Goal: Information Seeking & Learning: Check status

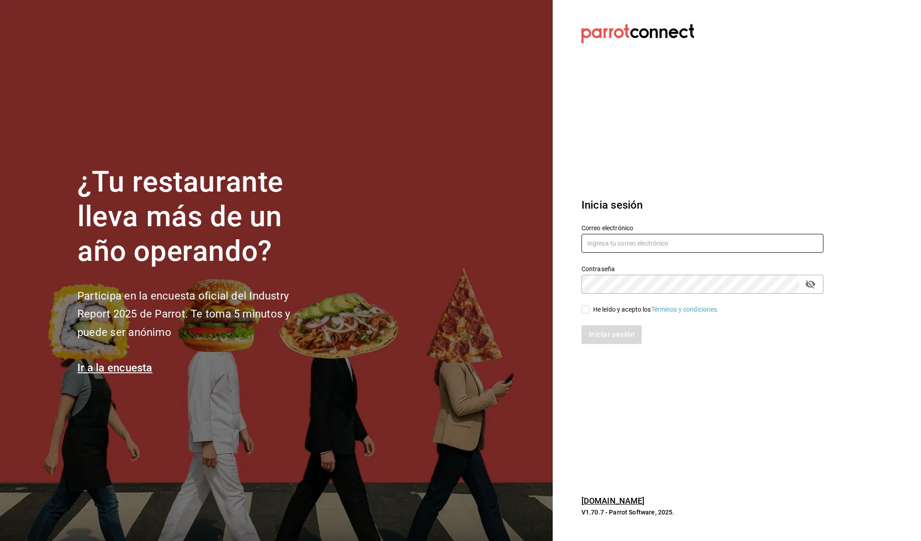
type input "[EMAIL_ADDRESS][DOMAIN_NAME]"
click at [588, 307] on input "He leído y acepto los Términos y condiciones." at bounding box center [585, 309] width 8 height 8
checkbox input "true"
click at [598, 332] on button "Iniciar sesión" at bounding box center [611, 334] width 61 height 19
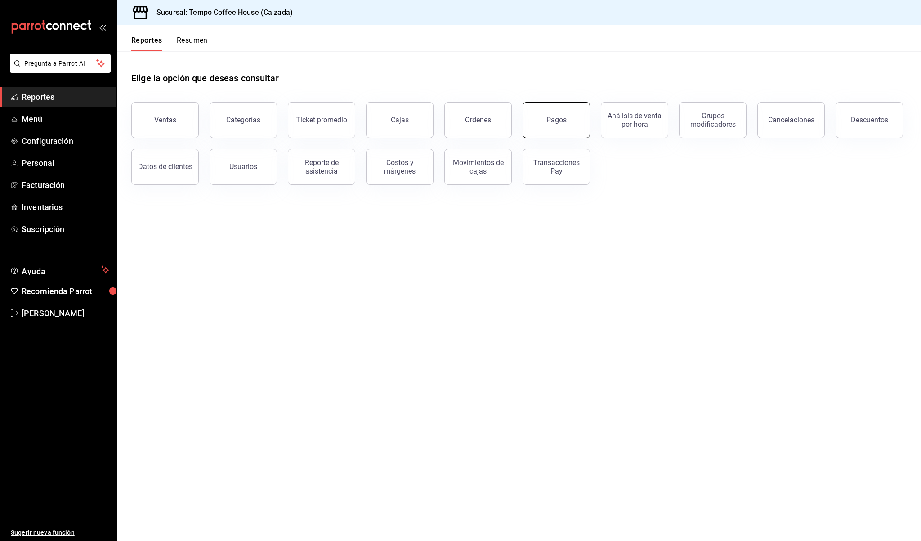
click at [567, 126] on button "Pagos" at bounding box center [555, 120] width 67 height 36
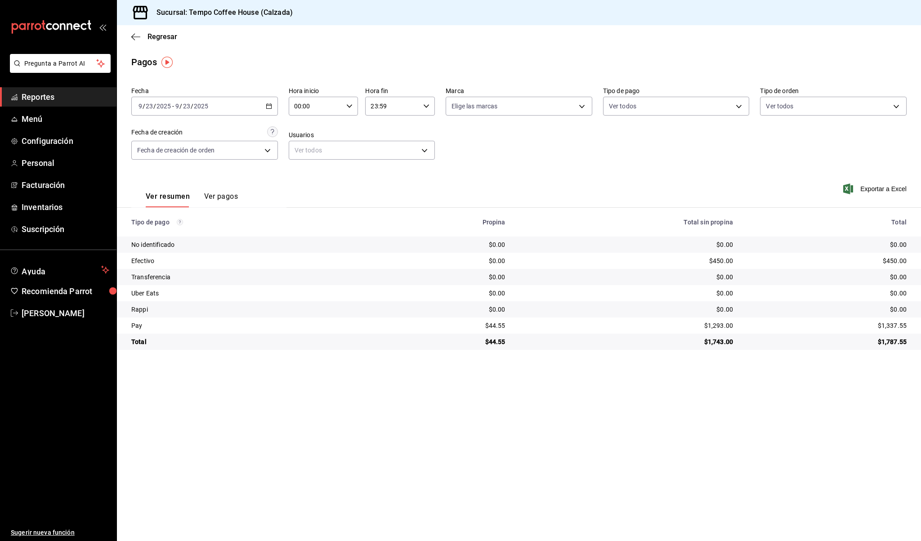
click at [212, 103] on div "[DATE] [DATE] - [DATE] [DATE]" at bounding box center [204, 106] width 147 height 19
click at [186, 156] on span "Ayer" at bounding box center [174, 153] width 70 height 9
drag, startPoint x: 518, startPoint y: 343, endPoint x: 468, endPoint y: 335, distance: 50.4
click at [468, 335] on tr "Total $232.60 $7,059.00 $7,291.60" at bounding box center [519, 342] width 804 height 16
drag, startPoint x: 512, startPoint y: 325, endPoint x: 481, endPoint y: 325, distance: 30.6
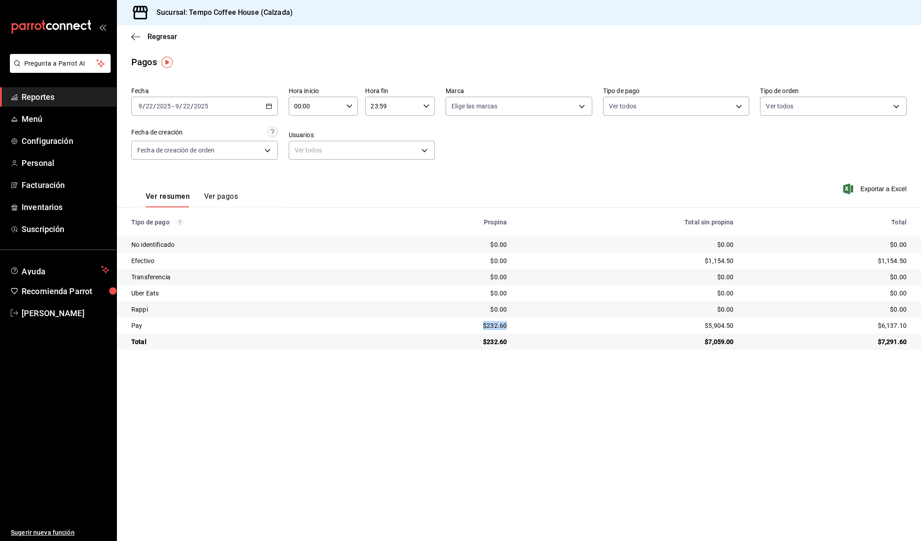
click at [481, 325] on td "$232.60" at bounding box center [446, 325] width 136 height 16
copy div "$232.60"
drag, startPoint x: 737, startPoint y: 325, endPoint x: 703, endPoint y: 322, distance: 33.4
click at [703, 322] on tr "Pay $232.60 $5,904.50 $6,137.10" at bounding box center [519, 325] width 804 height 16
drag, startPoint x: 699, startPoint y: 323, endPoint x: 731, endPoint y: 325, distance: 31.9
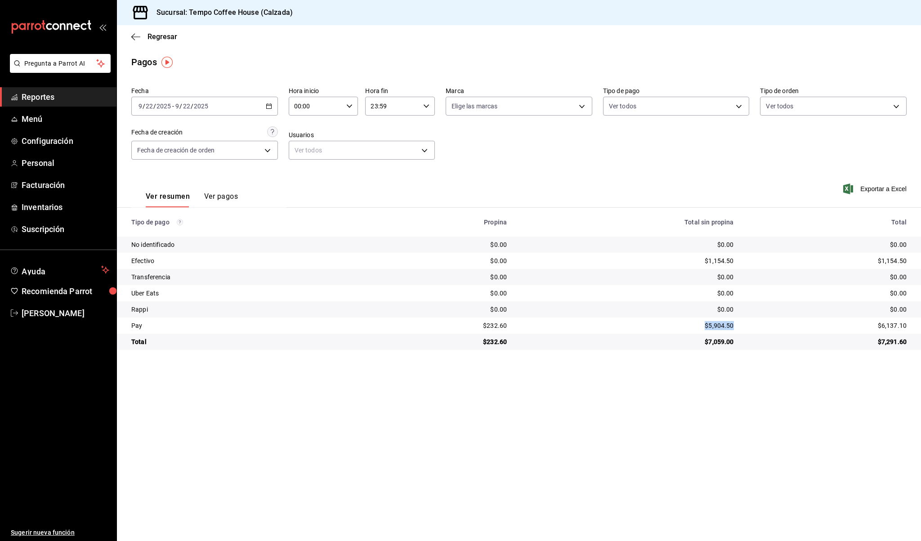
click at [731, 325] on td "$5,904.50" at bounding box center [627, 325] width 227 height 16
copy div "$5,904.50"
drag, startPoint x: 730, startPoint y: 259, endPoint x: 695, endPoint y: 258, distance: 35.1
click at [695, 258] on td "$1,154.50" at bounding box center [627, 261] width 227 height 16
copy div "$1,154.50"
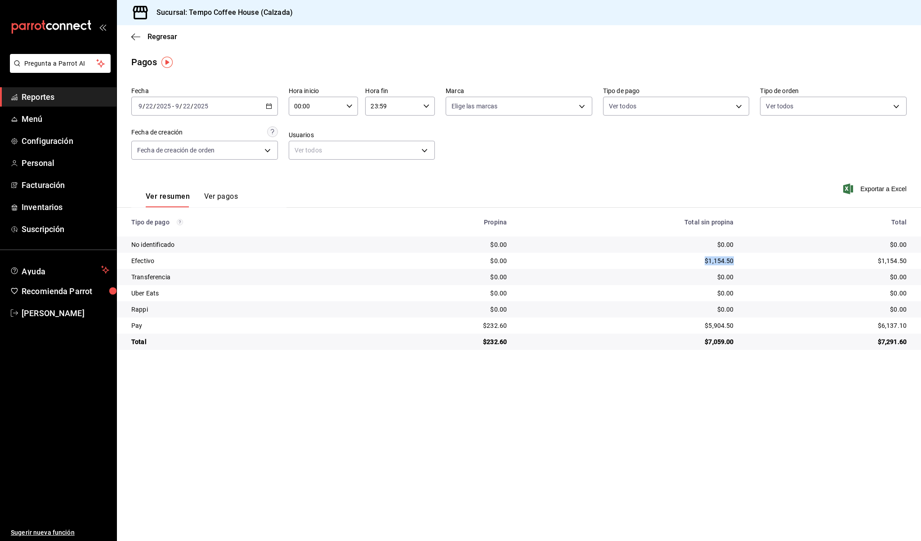
click at [72, 101] on span "Reportes" at bounding box center [66, 97] width 88 height 12
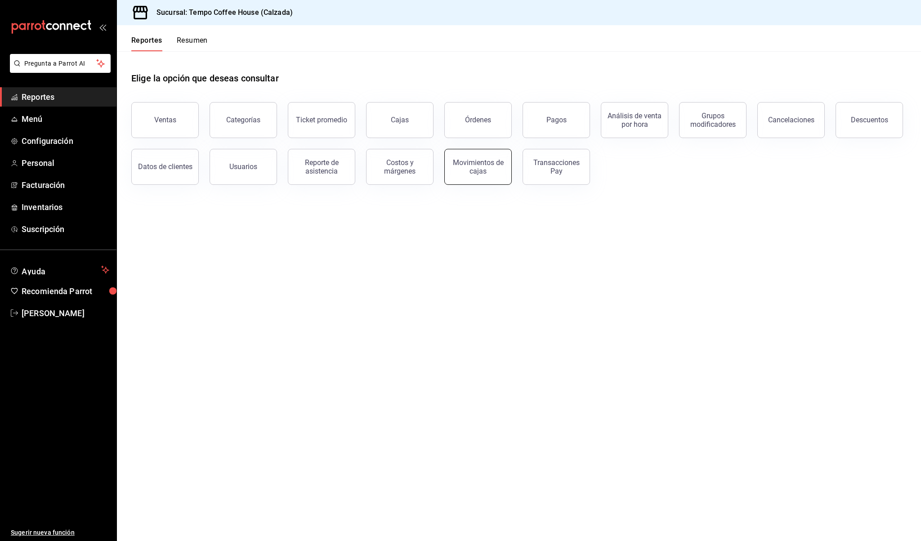
click at [487, 165] on div "Movimientos de cajas" at bounding box center [478, 166] width 56 height 17
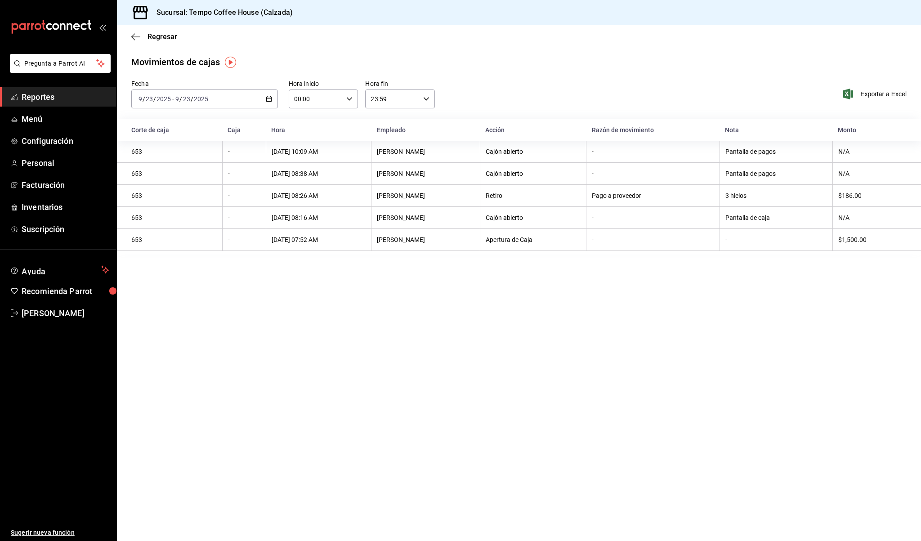
click at [229, 104] on div "[DATE] [DATE] - [DATE] [DATE]" at bounding box center [204, 98] width 147 height 19
click at [178, 146] on span "Ayer" at bounding box center [174, 146] width 70 height 9
